Goal: Task Accomplishment & Management: Manage account settings

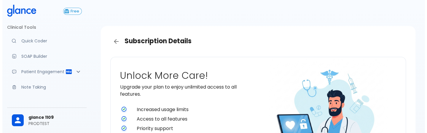
scroll to position [167, 0]
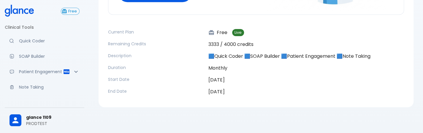
click at [66, 119] on span "glance 1109" at bounding box center [52, 118] width 53 height 6
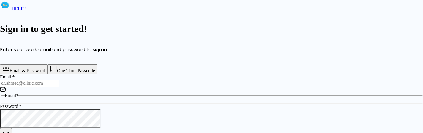
type input "[PERSON_NAME][EMAIL_ADDRESS][DOMAIN_NAME]"
click at [59, 87] on input "[PERSON_NAME][EMAIL_ADDRESS][DOMAIN_NAME]" at bounding box center [29, 83] width 59 height 7
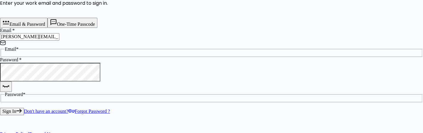
click at [97, 28] on button "One-Time Passcode" at bounding box center [72, 23] width 50 height 10
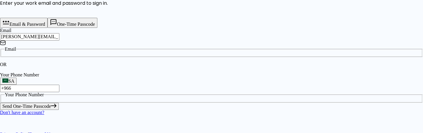
click at [59, 110] on button "Send One-Time Passcode" at bounding box center [29, 106] width 59 height 7
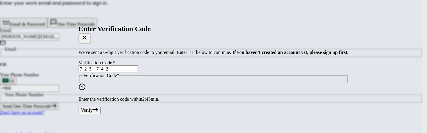
type input "7 2 5 7 4 2"
click at [101, 114] on button "Verify" at bounding box center [90, 110] width 22 height 7
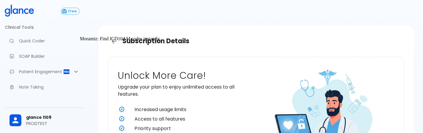
click at [50, 45] on link "Quick Coder" at bounding box center [45, 40] width 80 height 13
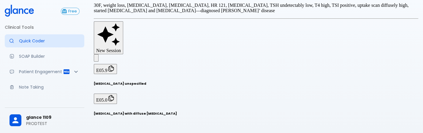
scroll to position [14, 0]
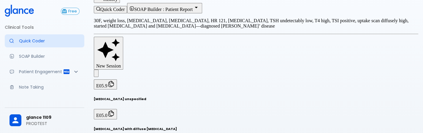
click at [68, 126] on p "PRODTEST" at bounding box center [52, 124] width 53 height 6
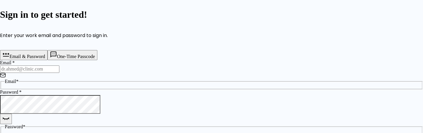
type input "[PERSON_NAME][EMAIL_ADDRESS][DOMAIN_NAME]"
click at [59, 73] on input "[PERSON_NAME][EMAIL_ADDRESS][DOMAIN_NAME]" at bounding box center [29, 69] width 59 height 7
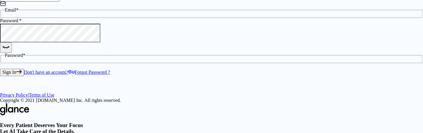
scroll to position [86, 0]
click at [68, 74] on link "Don't have an account?" at bounding box center [46, 71] width 44 height 5
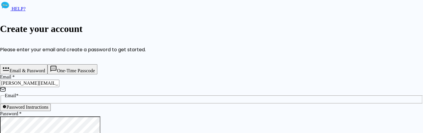
click at [59, 87] on input "[PERSON_NAME][EMAIL_ADDRESS][DOMAIN_NAME]" at bounding box center [29, 83] width 59 height 7
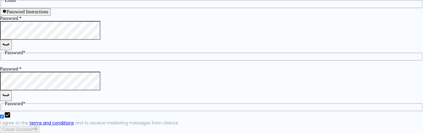
scroll to position [97, 0]
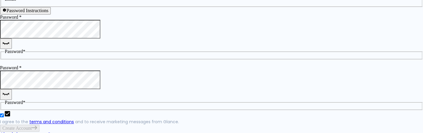
type input "[PERSON_NAME][EMAIL_ADDRESS][DOMAIN_NAME]"
click at [9, 90] on icon "button" at bounding box center [5, 93] width 7 height 7
click at [39, 125] on button "Create Account" at bounding box center [19, 128] width 39 height 7
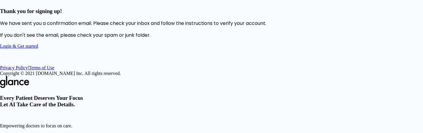
click at [38, 49] on link "Login & Get started" at bounding box center [19, 46] width 38 height 5
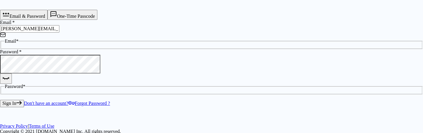
scroll to position [55, 0]
click at [24, 99] on button "Sign In" at bounding box center [12, 102] width 24 height 7
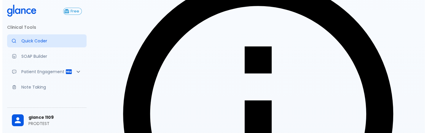
scroll to position [14, 0]
